Goal: Communication & Community: Participate in discussion

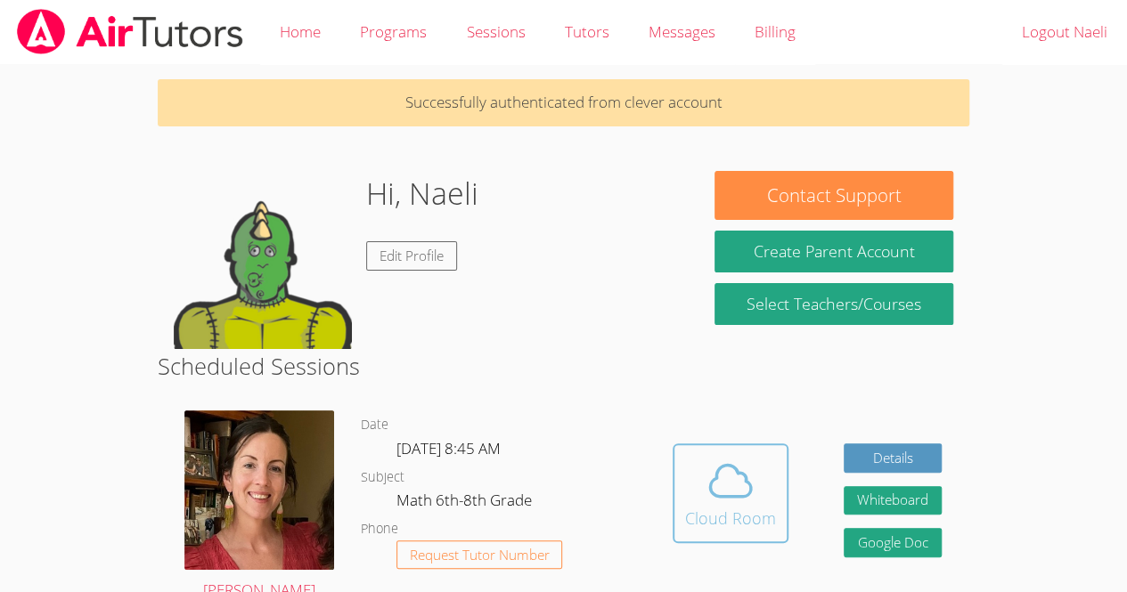
click at [697, 480] on span at bounding box center [730, 481] width 91 height 50
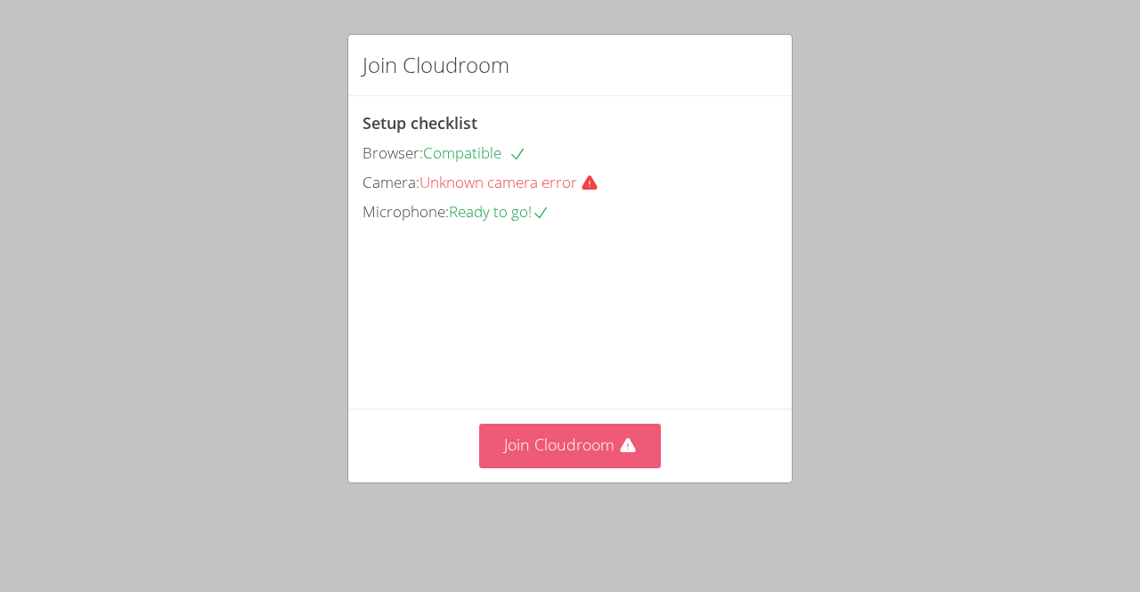
click at [596, 455] on button "Join Cloudroom" at bounding box center [570, 446] width 183 height 44
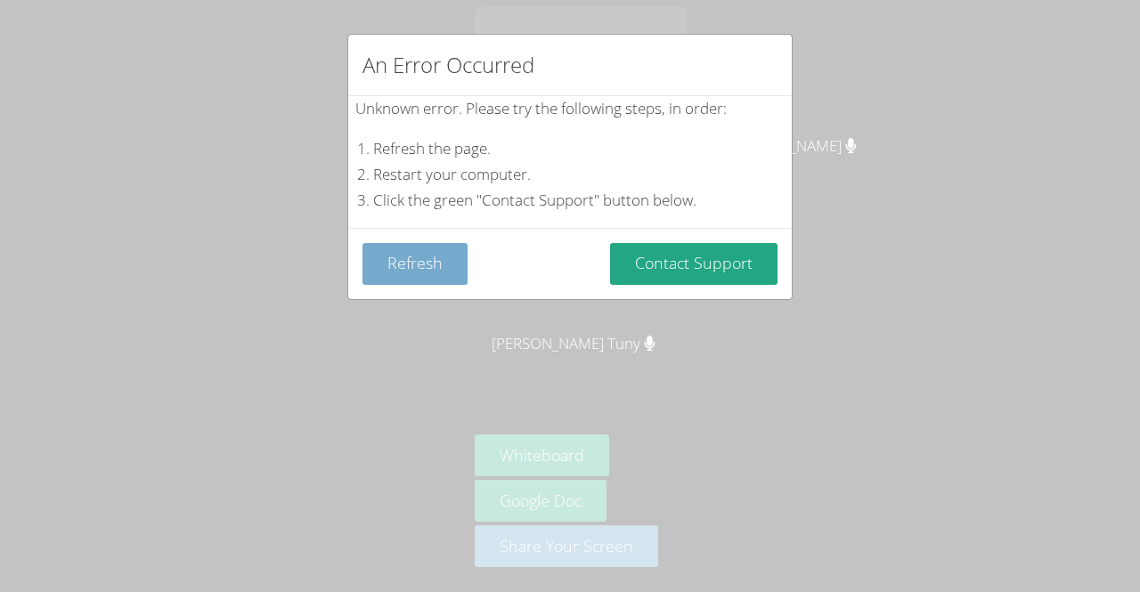
click at [435, 257] on button "Refresh" at bounding box center [415, 264] width 105 height 42
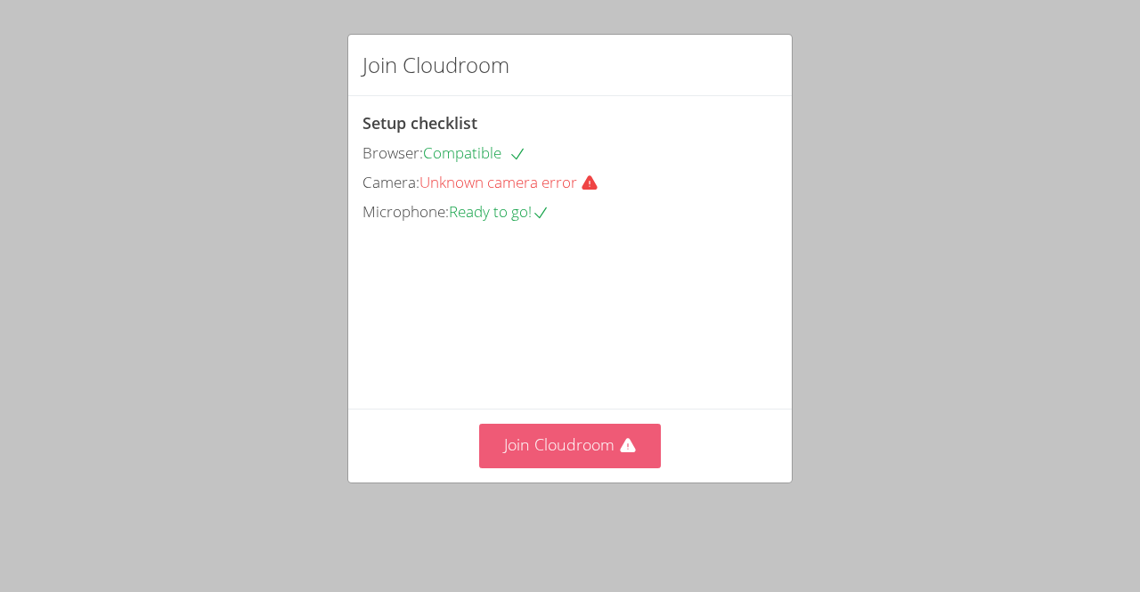
click at [570, 468] on button "Join Cloudroom" at bounding box center [570, 446] width 183 height 44
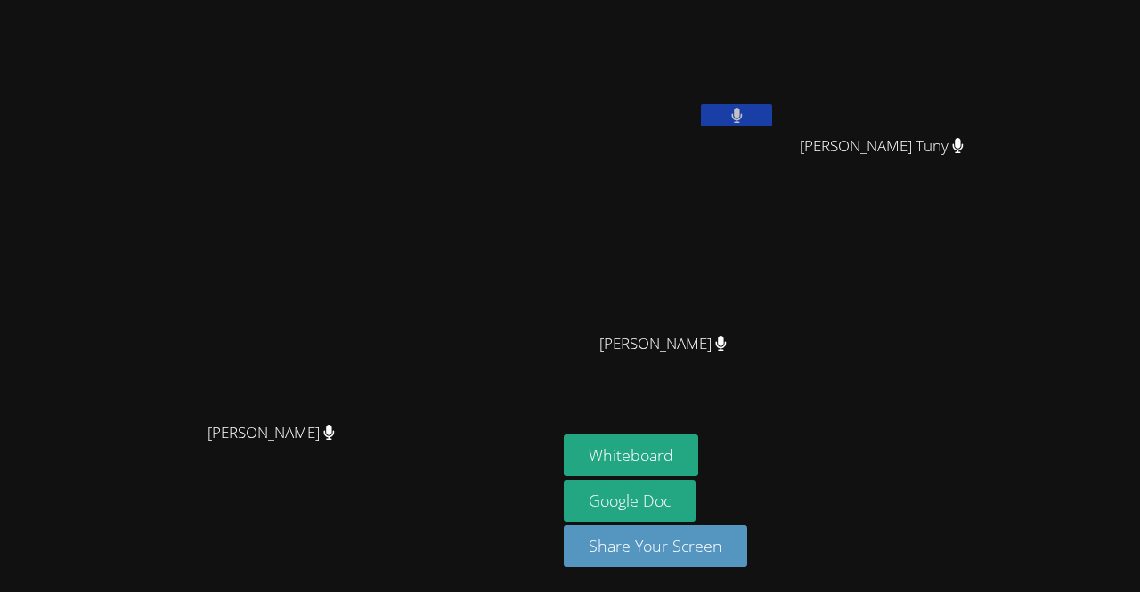
click at [550, 469] on div "[PERSON_NAME]" at bounding box center [278, 448] width 542 height 71
click at [698, 463] on button "Whiteboard" at bounding box center [631, 456] width 135 height 42
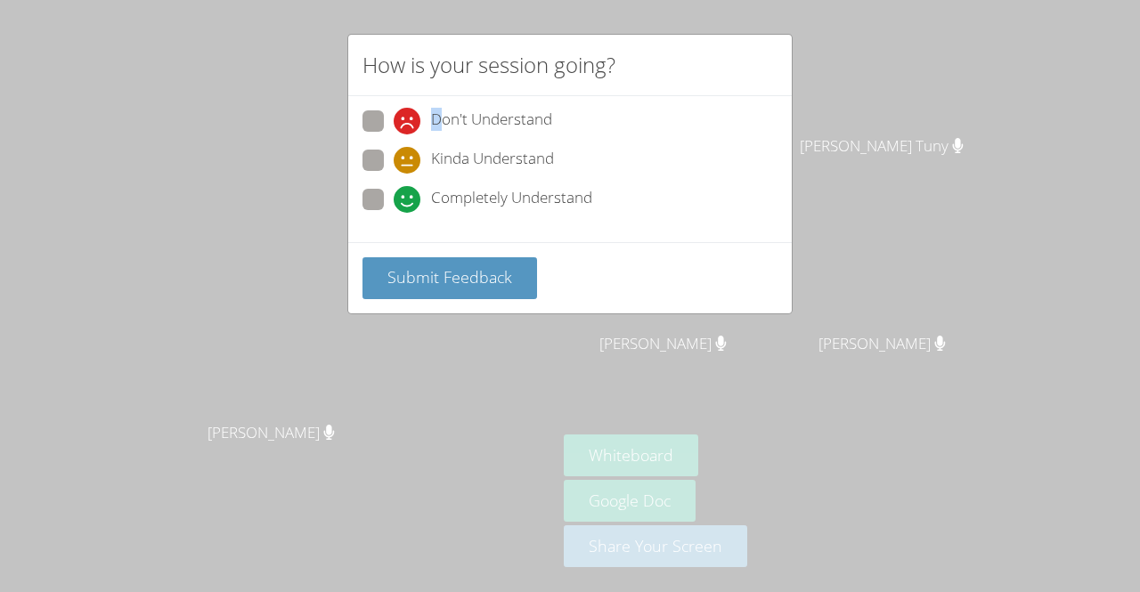
drag, startPoint x: 440, startPoint y: 117, endPoint x: 386, endPoint y: 115, distance: 54.4
click at [386, 115] on label "Don't Understand" at bounding box center [458, 122] width 190 height 24
drag, startPoint x: 386, startPoint y: 115, endPoint x: 365, endPoint y: 116, distance: 20.5
click at [365, 116] on label "Don't Understand" at bounding box center [458, 122] width 190 height 24
click at [394, 135] on span at bounding box center [394, 135] width 0 height 0
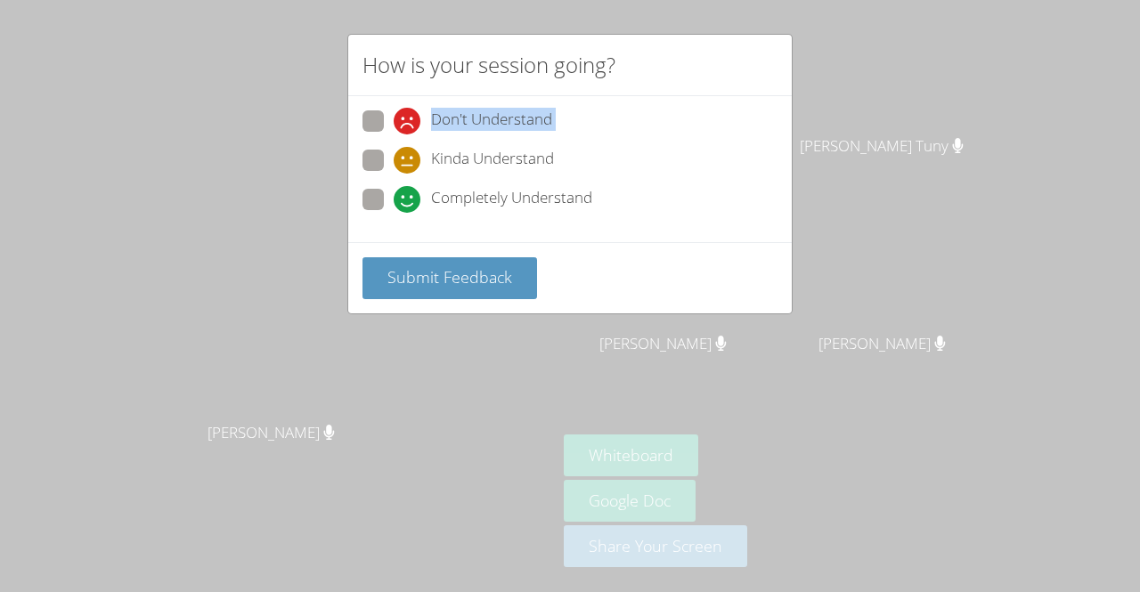
click at [394, 116] on input "Don't Understand" at bounding box center [401, 117] width 15 height 15
radio input "true"
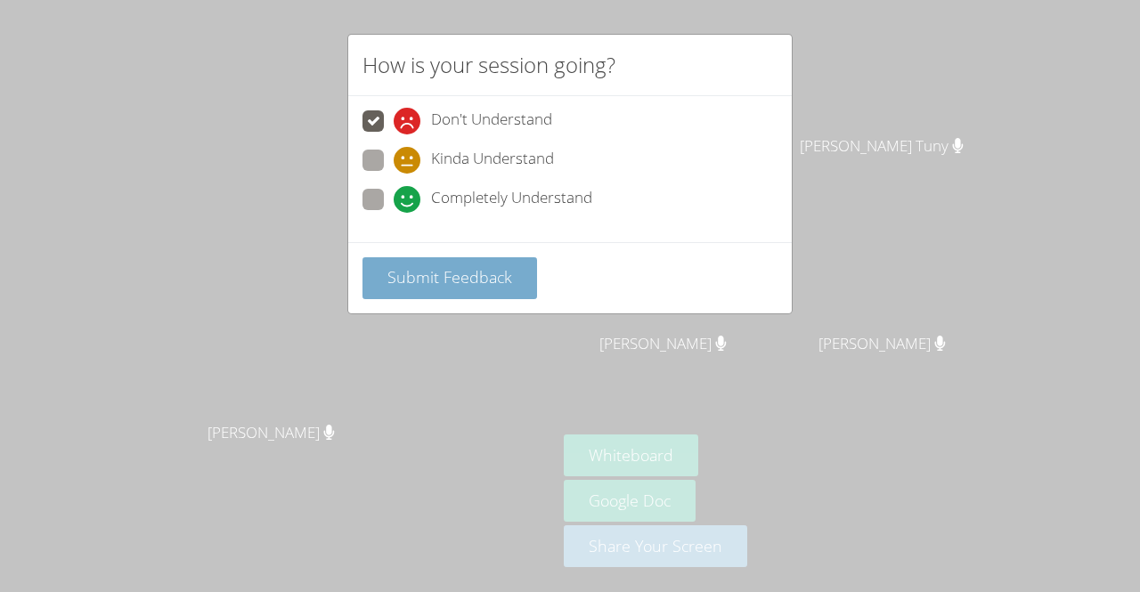
click at [408, 272] on span "Submit Feedback" at bounding box center [449, 276] width 125 height 21
